Goal: Task Accomplishment & Management: Manage account settings

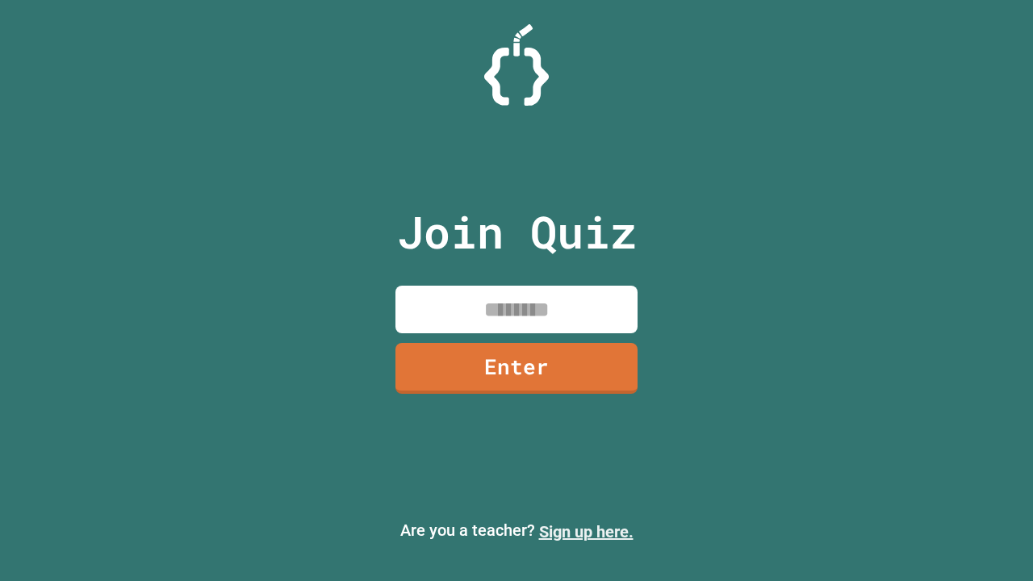
click at [586, 532] on link "Sign up here." at bounding box center [586, 531] width 94 height 19
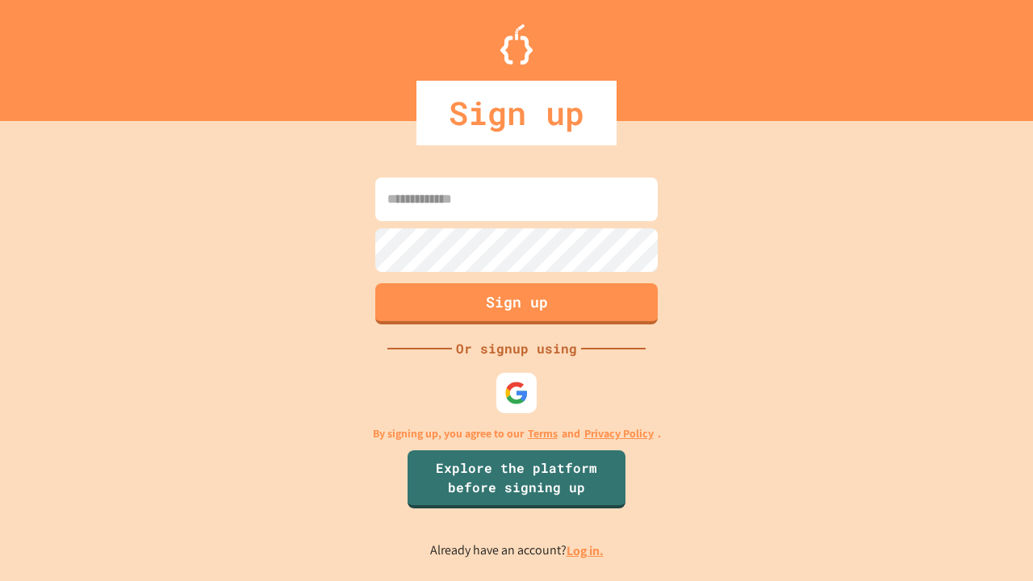
click at [586, 550] on link "Log in." at bounding box center [585, 550] width 37 height 17
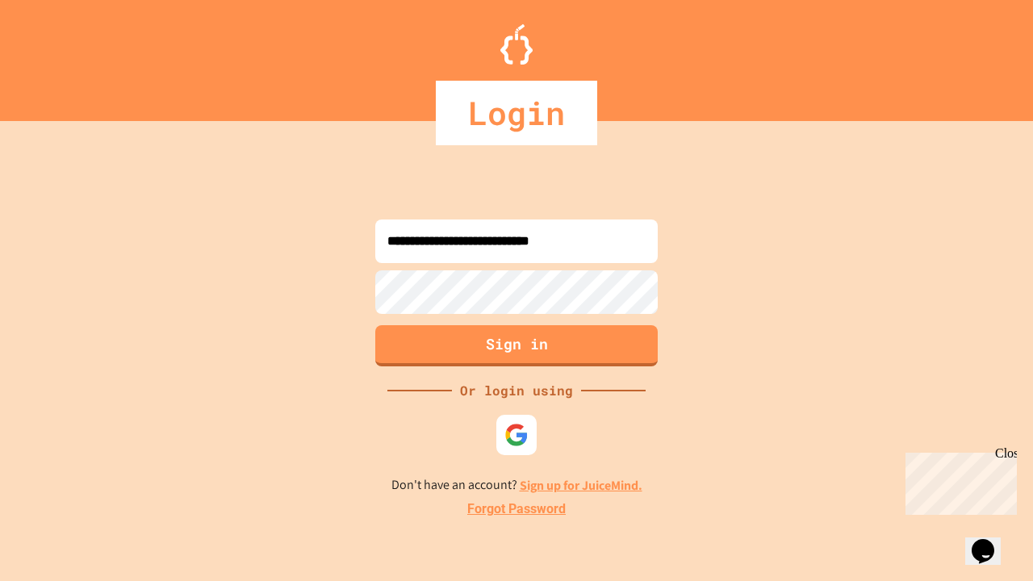
type input "**********"
